Goal: Find specific page/section: Find specific page/section

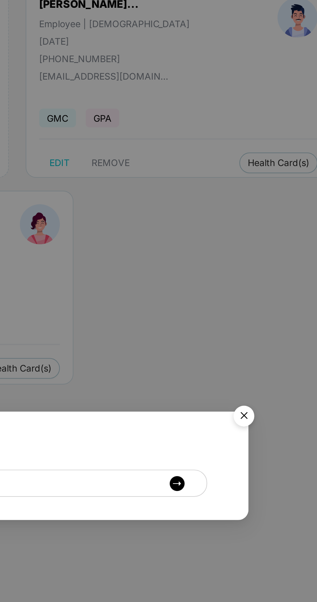
click at [266, 271] on img "Close" at bounding box center [262, 277] width 18 height 18
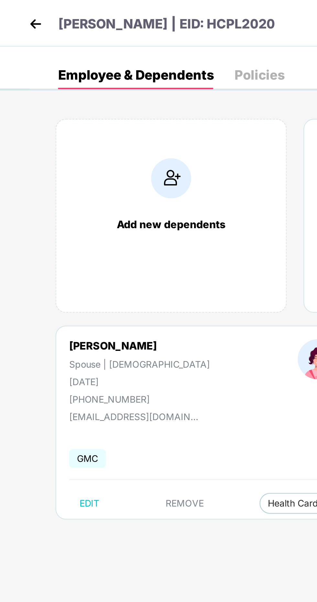
click at [16, 11] on img at bounding box center [18, 12] width 10 height 10
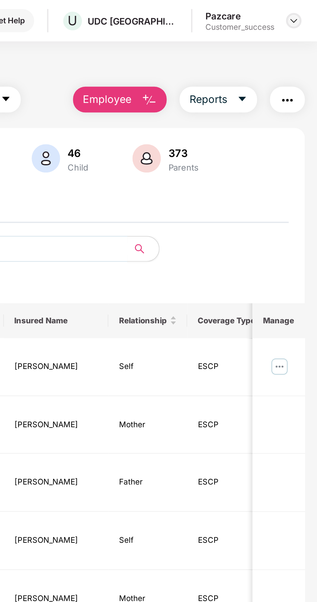
click at [303, 9] on img at bounding box center [305, 10] width 5 height 5
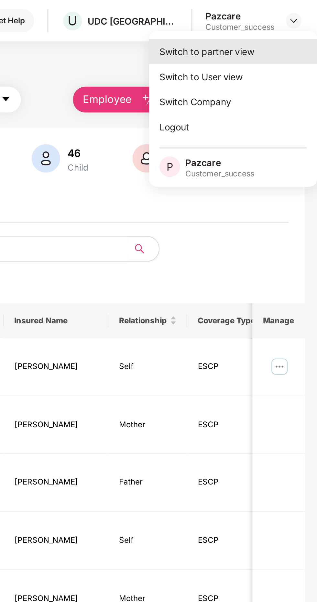
click at [277, 22] on div "Switch to partner view" at bounding box center [275, 25] width 84 height 13
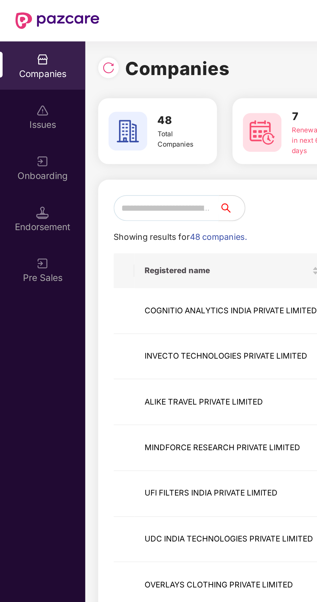
click at [83, 107] on input "text" at bounding box center [83, 104] width 53 height 13
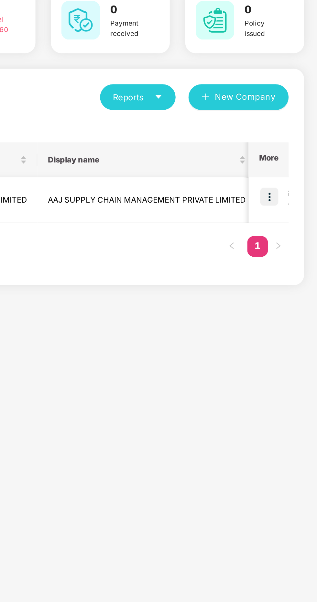
type input "***"
click at [295, 156] on img at bounding box center [293, 154] width 9 height 9
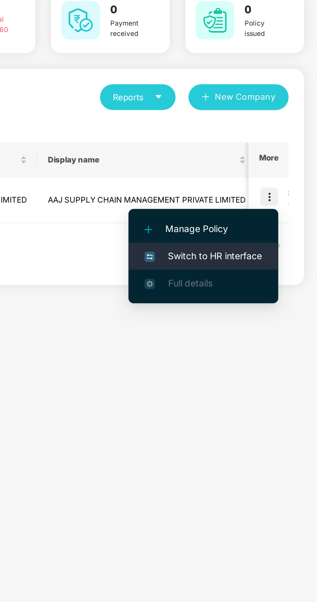
click at [271, 184] on span "Switch to HR interface" at bounding box center [260, 183] width 59 height 7
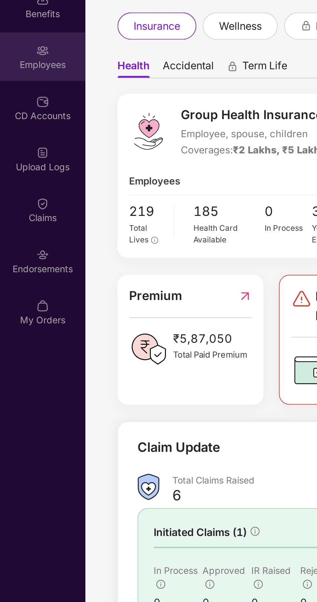
click at [20, 87] on div "Employees" at bounding box center [21, 88] width 43 height 6
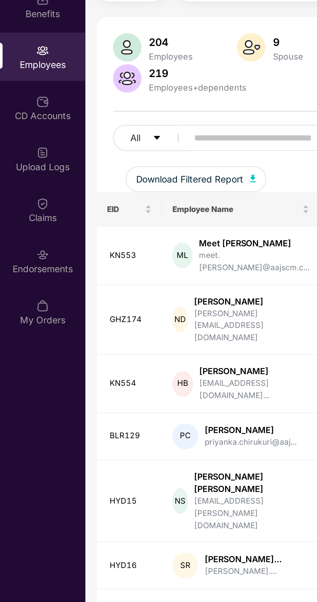
click at [109, 124] on input "text" at bounding box center [155, 125] width 116 height 10
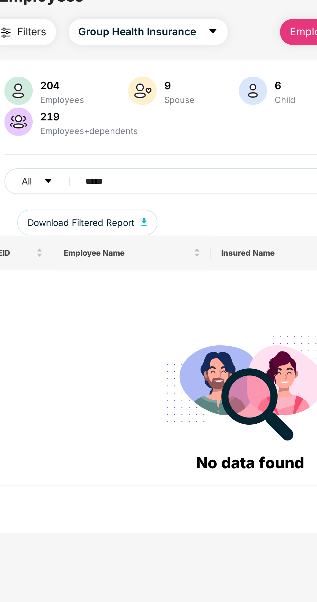
scroll to position [21, 0]
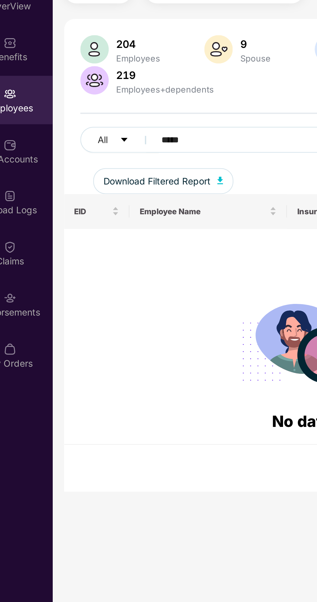
click at [129, 99] on input "*****" at bounding box center [155, 104] width 116 height 10
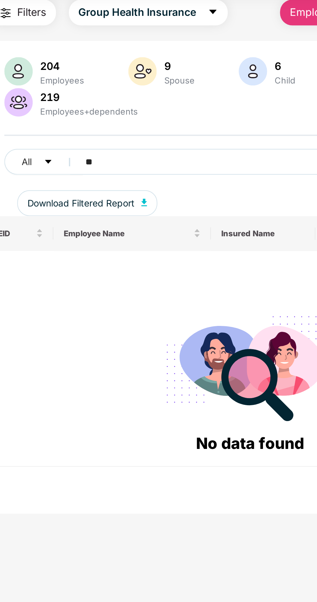
type input "*"
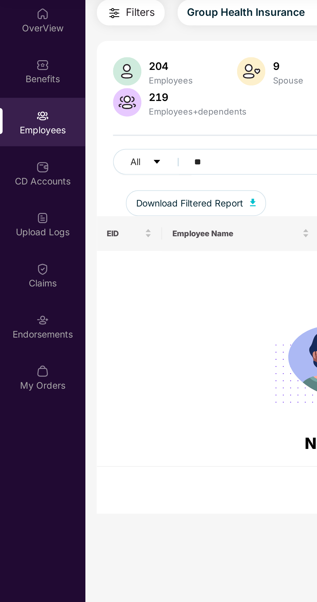
type input "*"
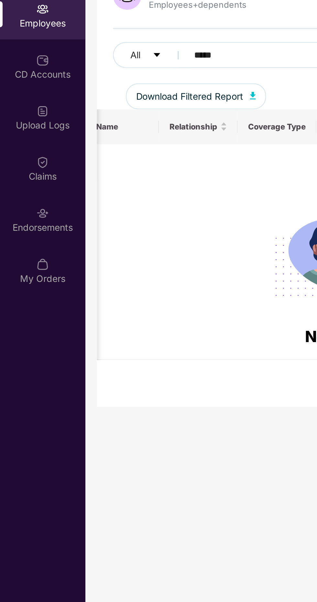
scroll to position [0, 158]
type input "*****"
